Goal: Transaction & Acquisition: Register for event/course

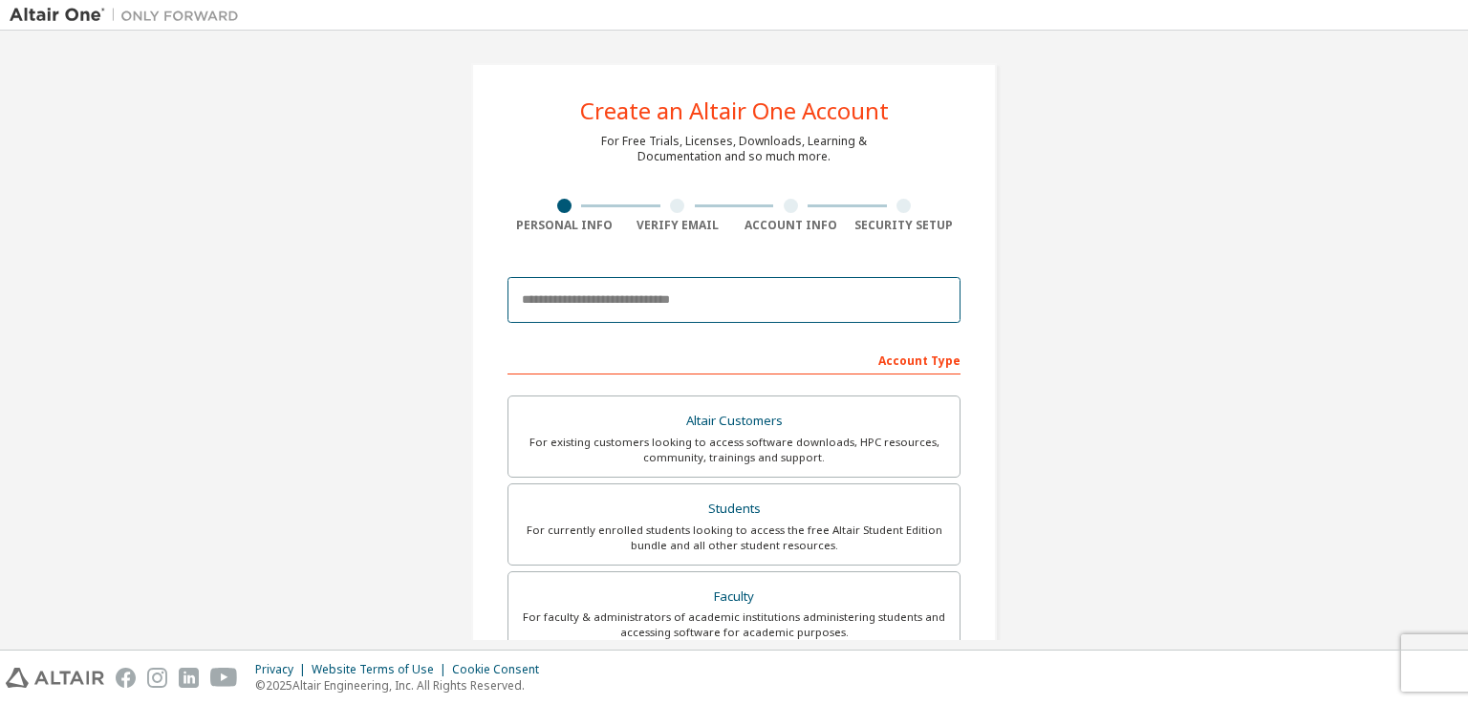
click at [703, 299] on input "email" at bounding box center [733, 300] width 453 height 46
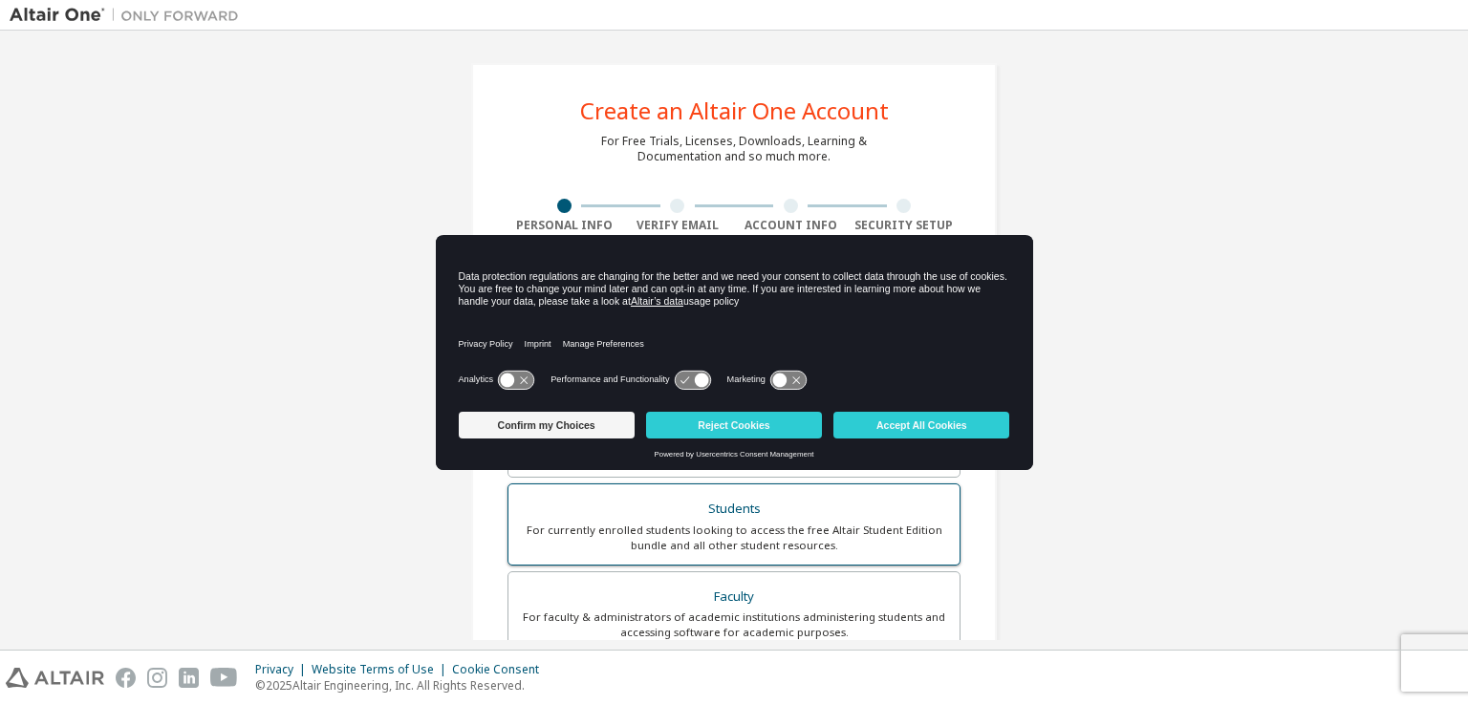
click at [721, 523] on div "For currently enrolled students looking to access the free Altair Student Editi…" at bounding box center [734, 538] width 428 height 31
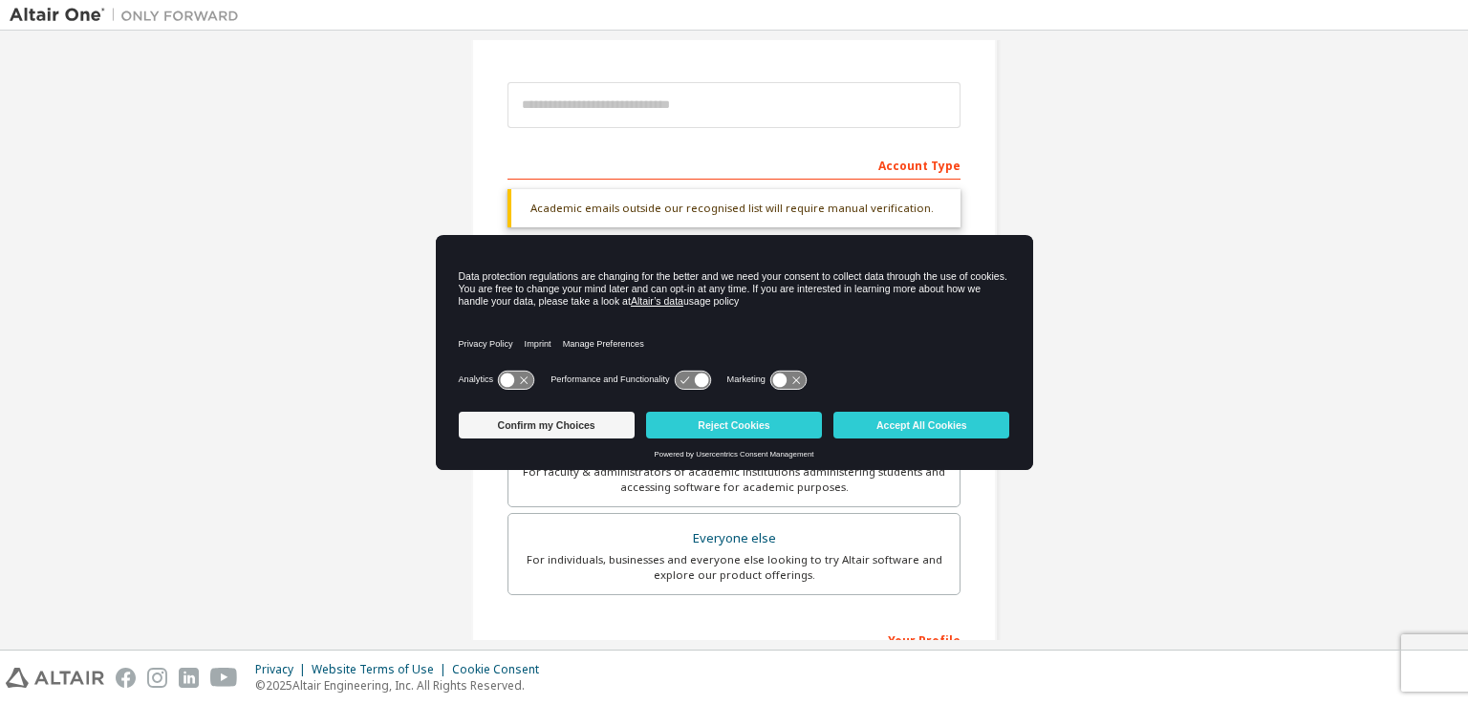
click at [1033, 182] on div "Create an Altair One Account For Free Trials, Licenses, Downloads, Learning & D…" at bounding box center [734, 376] width 1448 height 1062
click at [902, 427] on button "Accept All Cookies" at bounding box center [921, 425] width 176 height 27
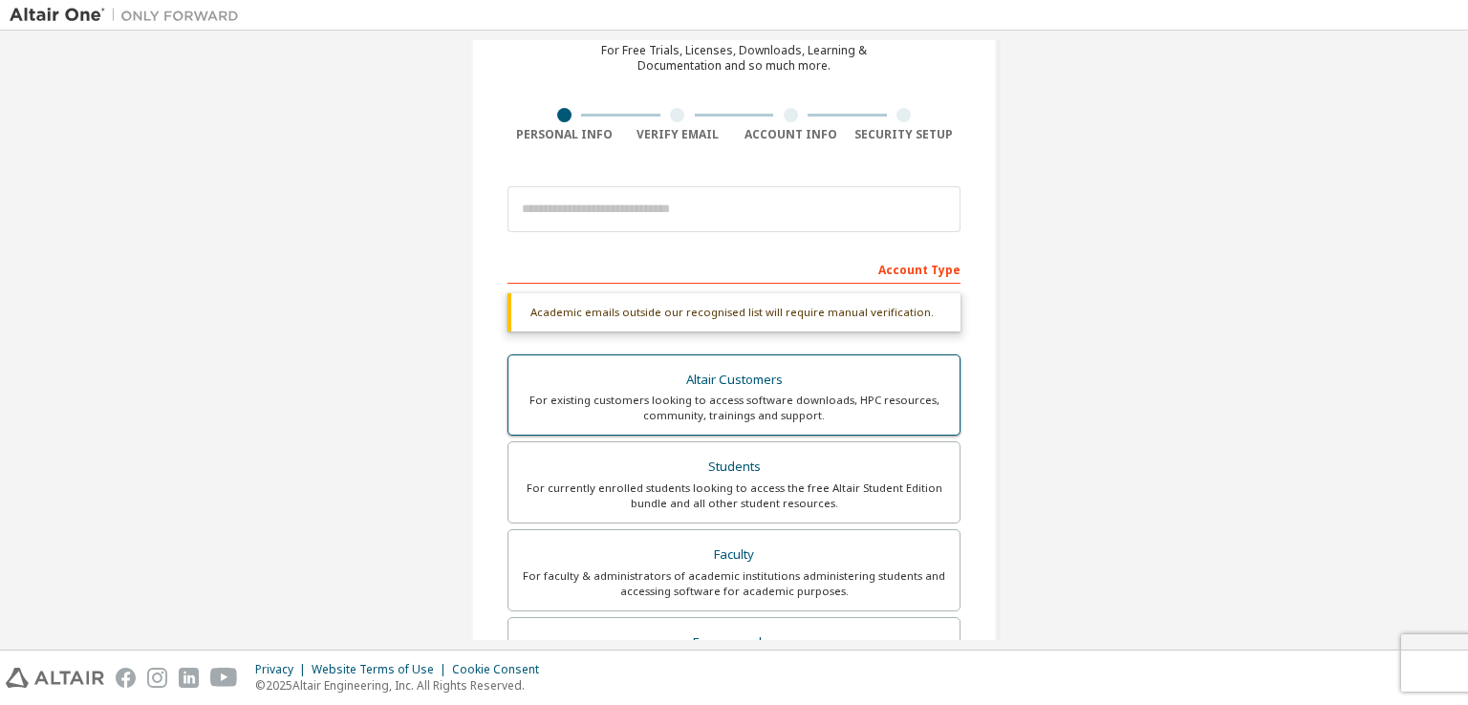
scroll to position [69, 0]
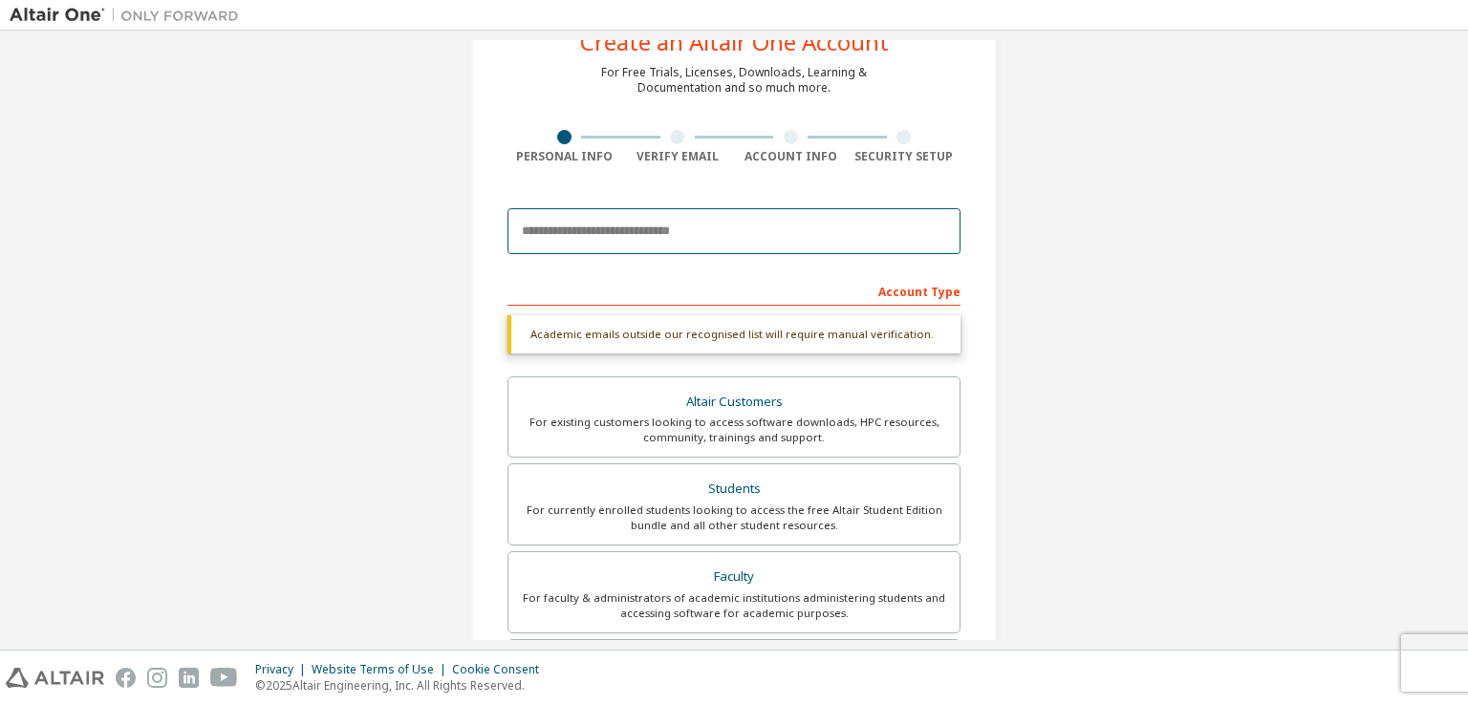
click at [704, 227] on input "email" at bounding box center [733, 231] width 453 height 46
type input "**********"
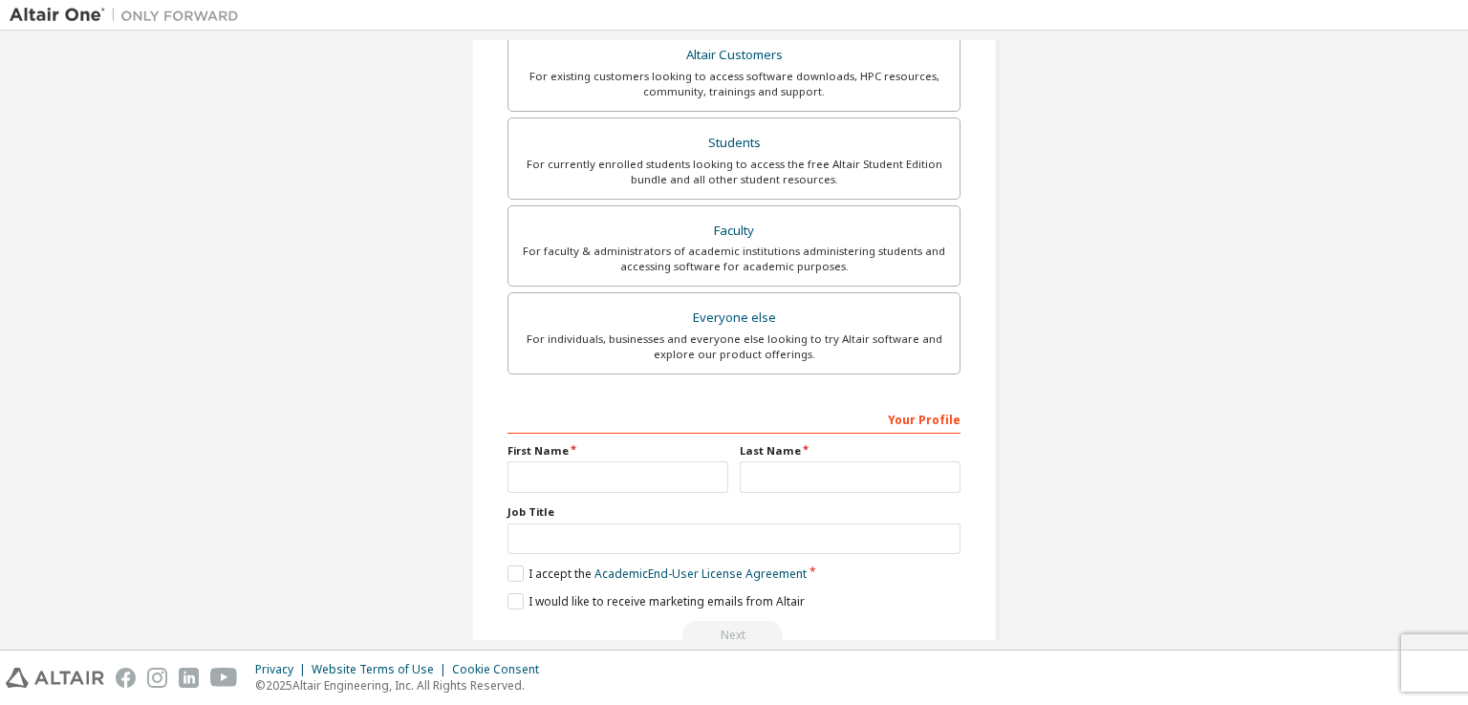
scroll to position [408, 0]
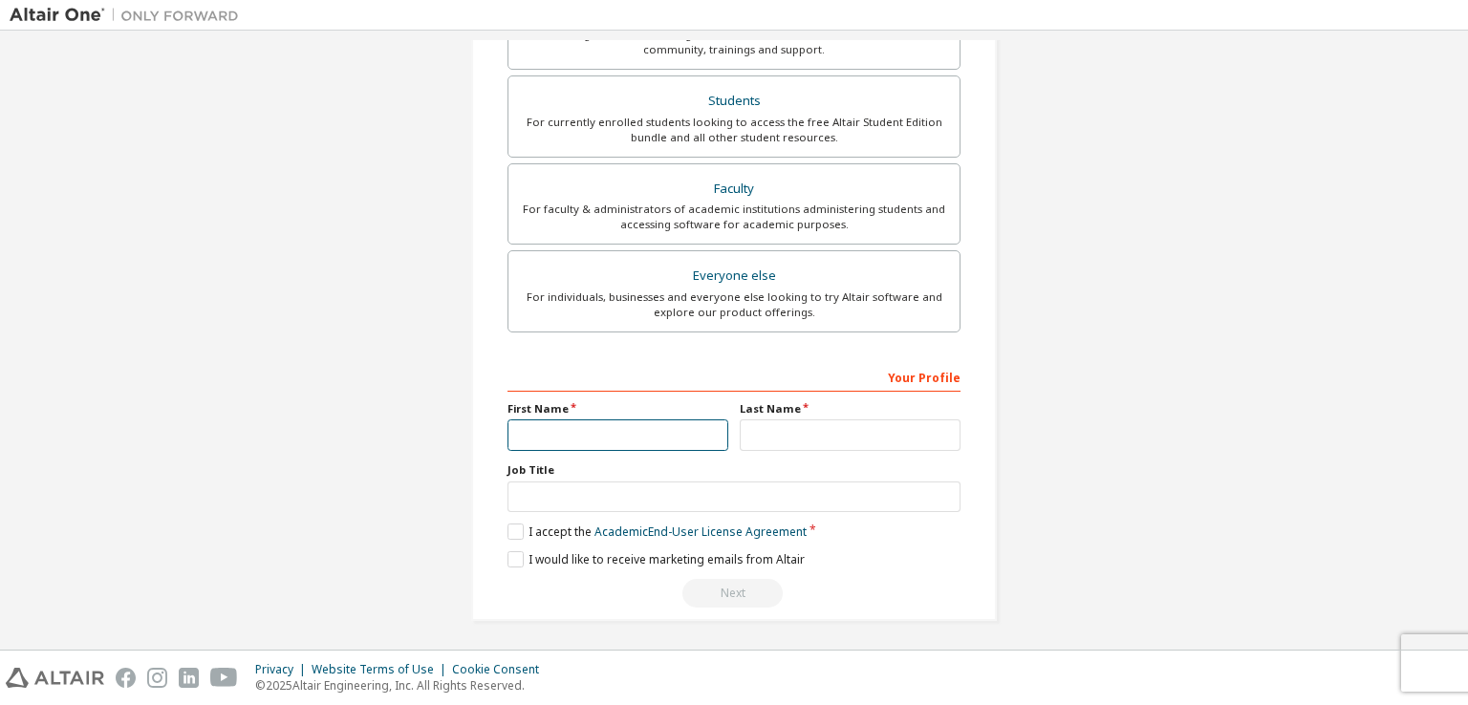
click at [598, 440] on input "text" at bounding box center [617, 435] width 221 height 32
type input "******"
click at [783, 433] on input "text" at bounding box center [850, 435] width 221 height 32
type input "*******"
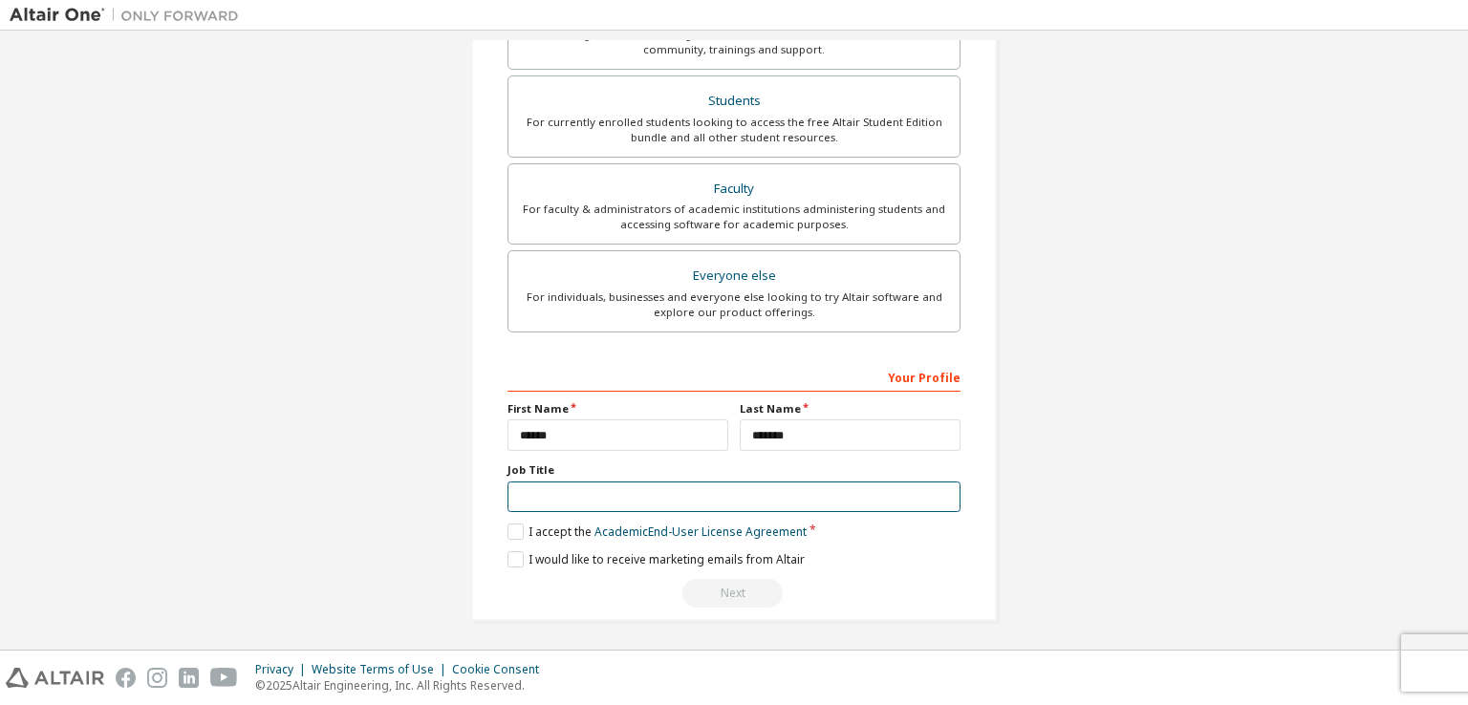
click at [712, 501] on input "text" at bounding box center [733, 498] width 453 height 32
type input "*"
type input "*********"
click at [517, 532] on label "I accept the Academic End-User License Agreement" at bounding box center [656, 532] width 299 height 16
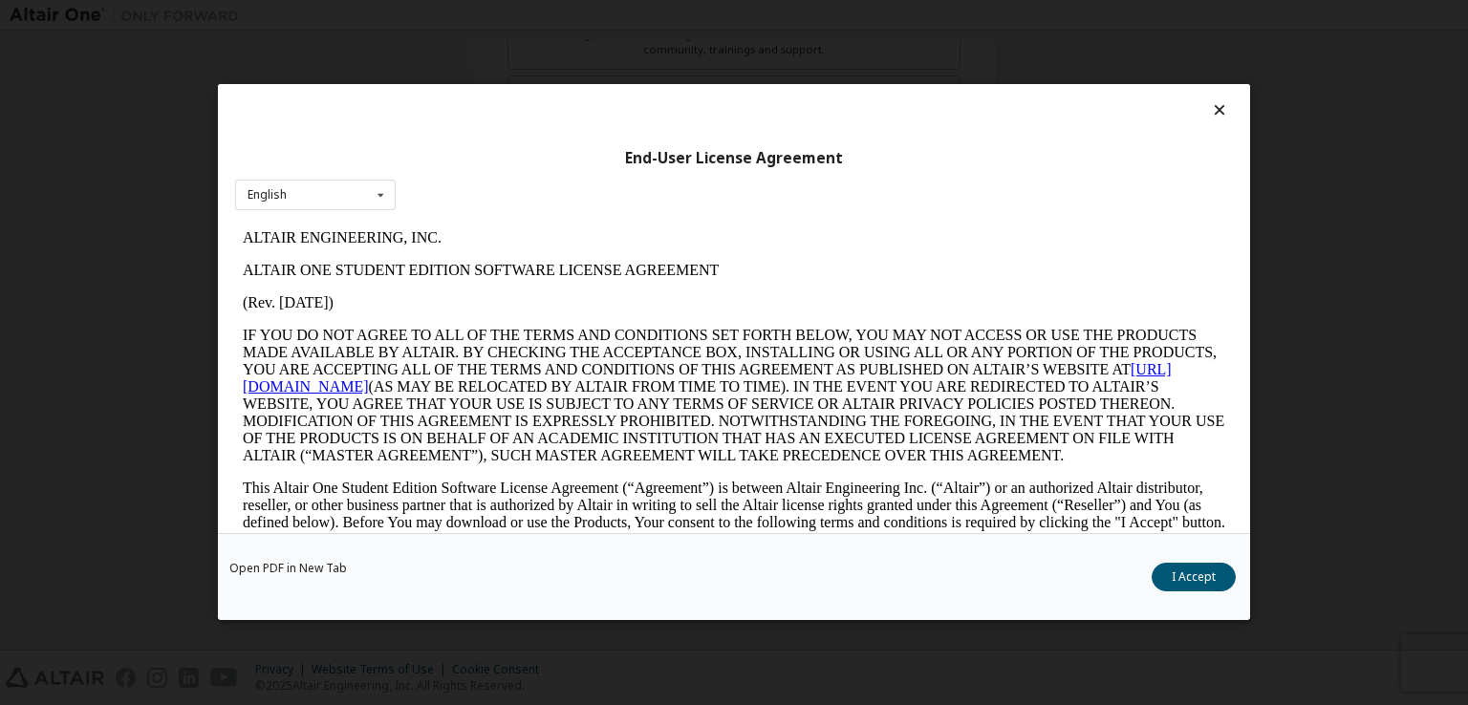
scroll to position [0, 0]
click at [1196, 577] on button "I Accept" at bounding box center [1193, 578] width 84 height 29
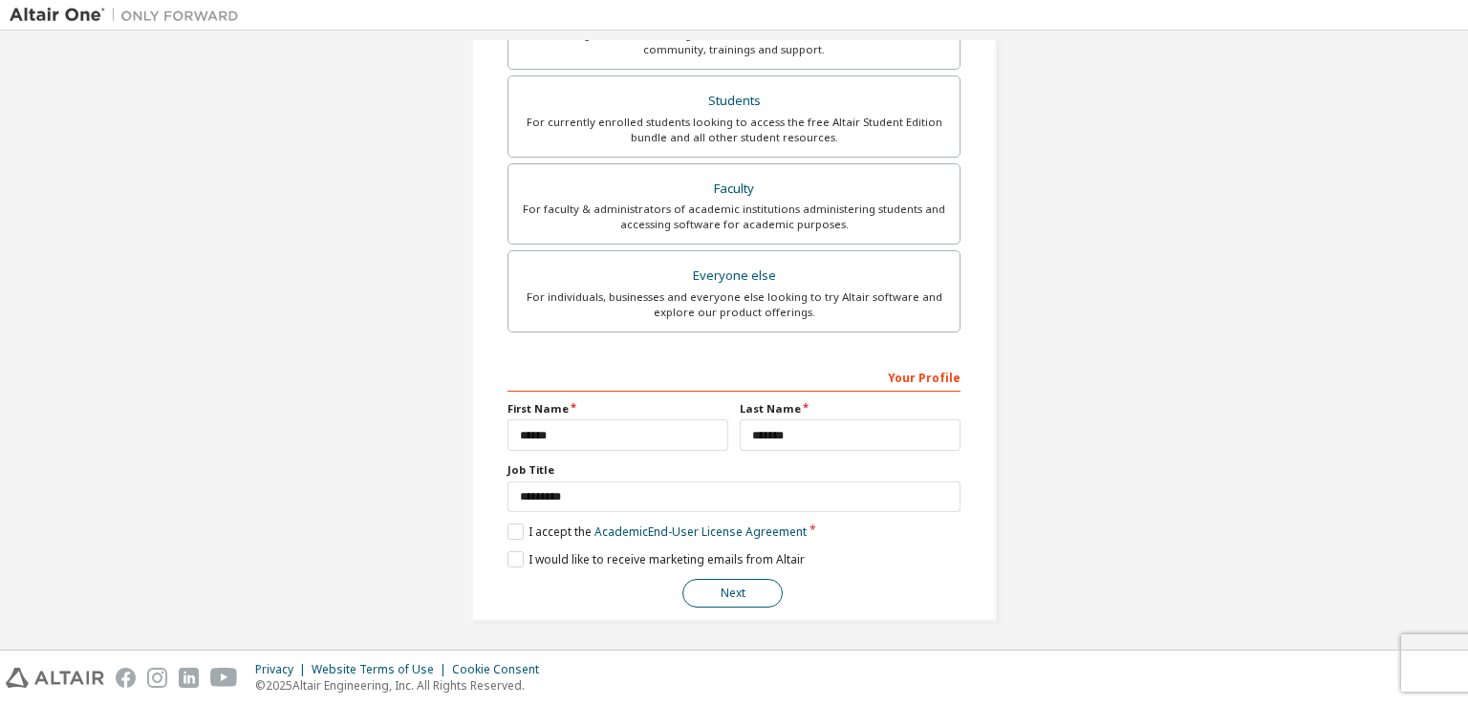
click at [751, 586] on button "Next" at bounding box center [732, 593] width 100 height 29
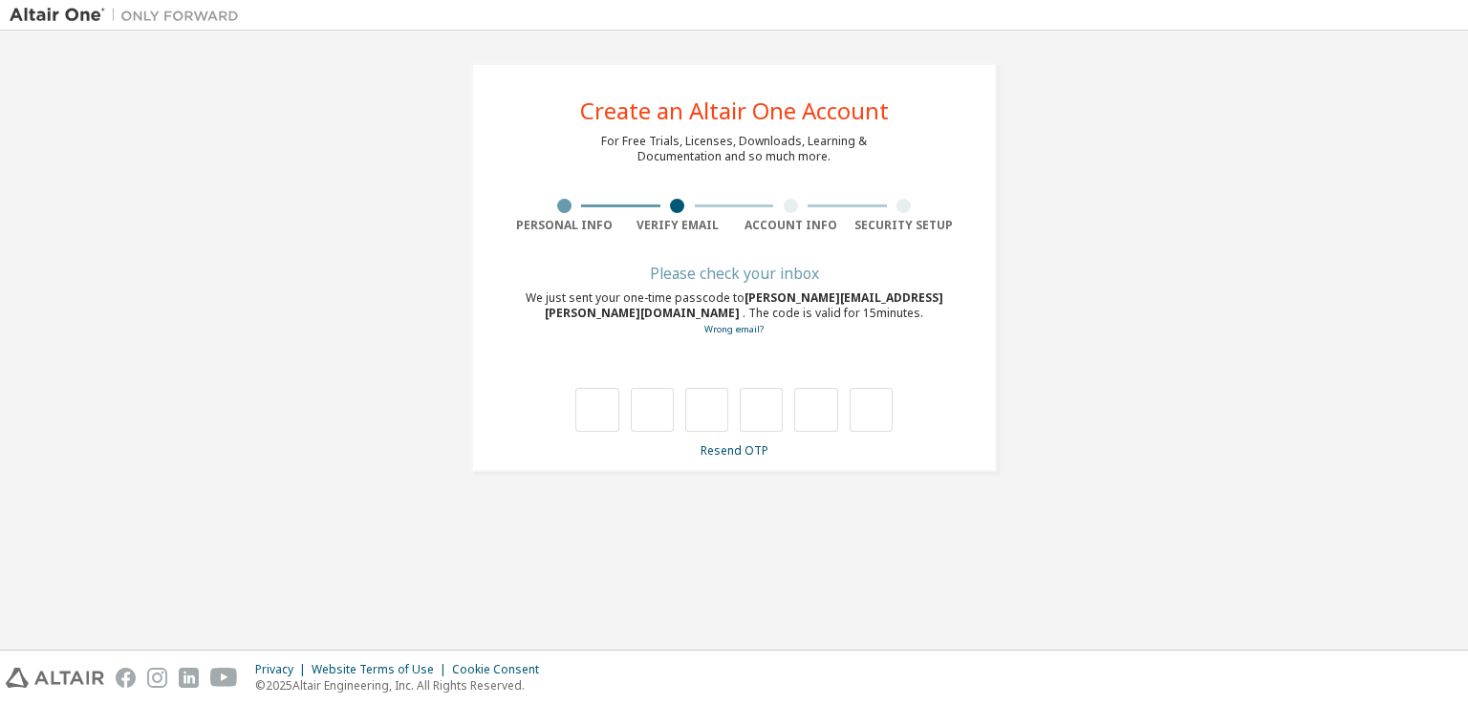
type input "*"
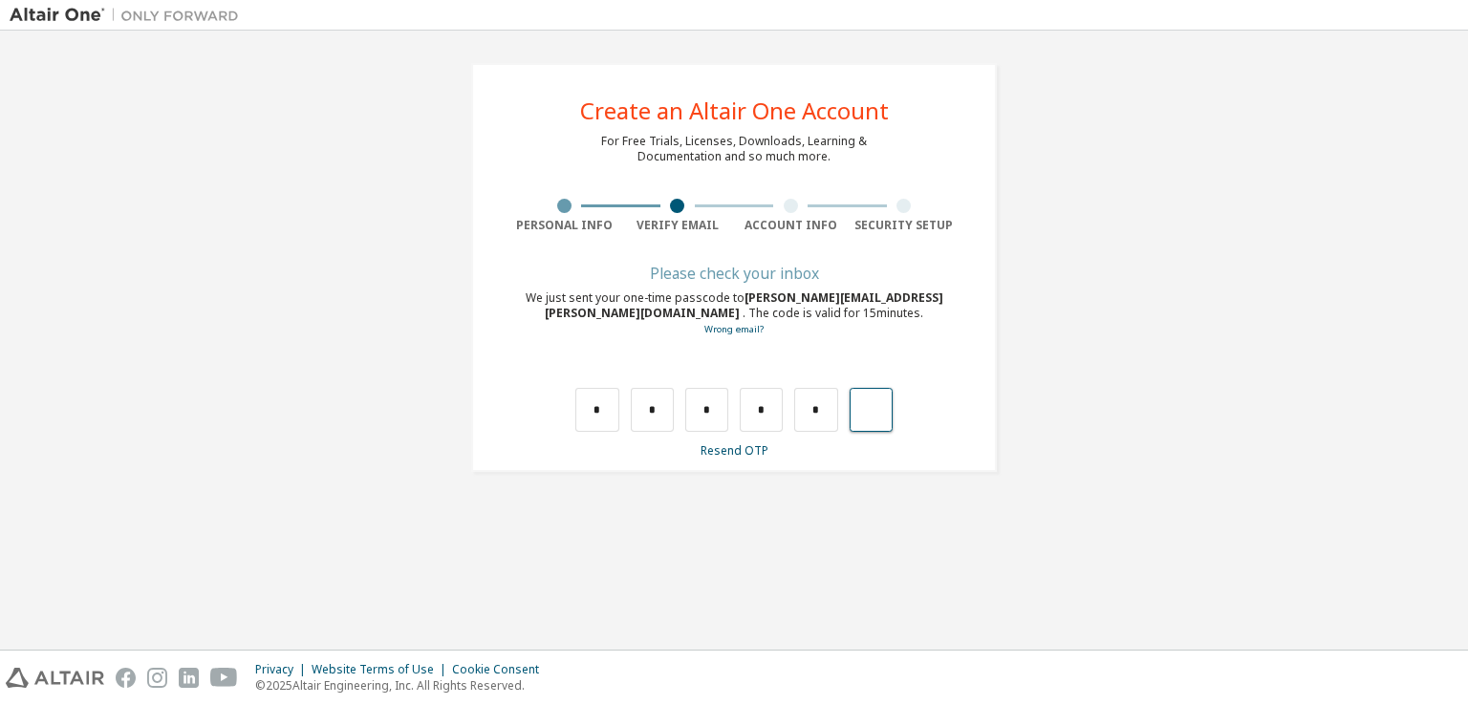
type input "*"
